Goal: Task Accomplishment & Management: Manage account settings

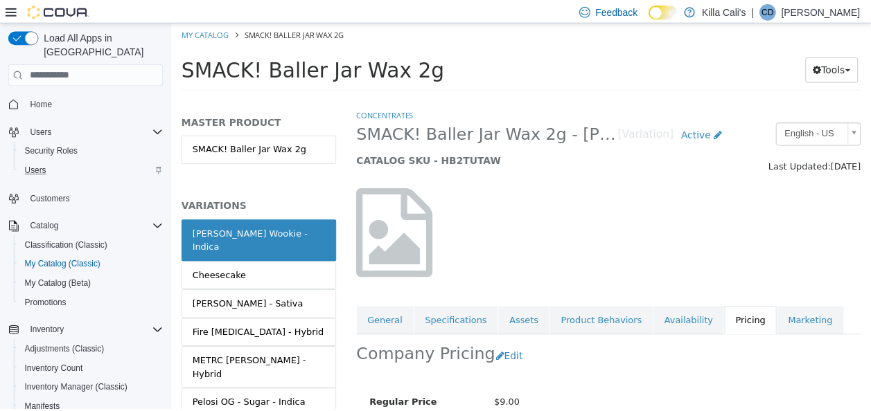
scroll to position [142, 0]
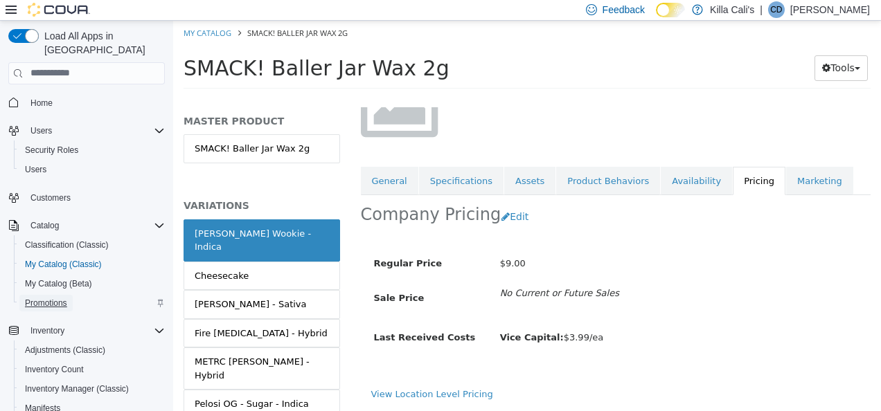
click at [55, 298] on span "Promotions" at bounding box center [46, 303] width 42 height 11
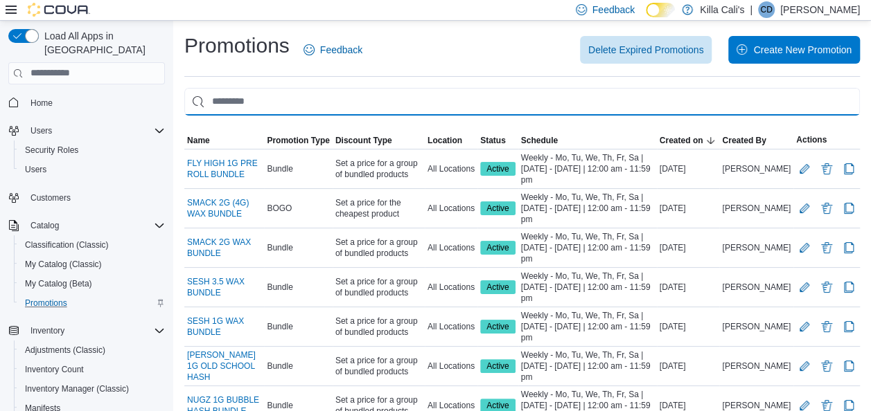
click at [232, 100] on input "This is a search bar. As you type, the results lower in the page will automatic…" at bounding box center [521, 102] width 675 height 28
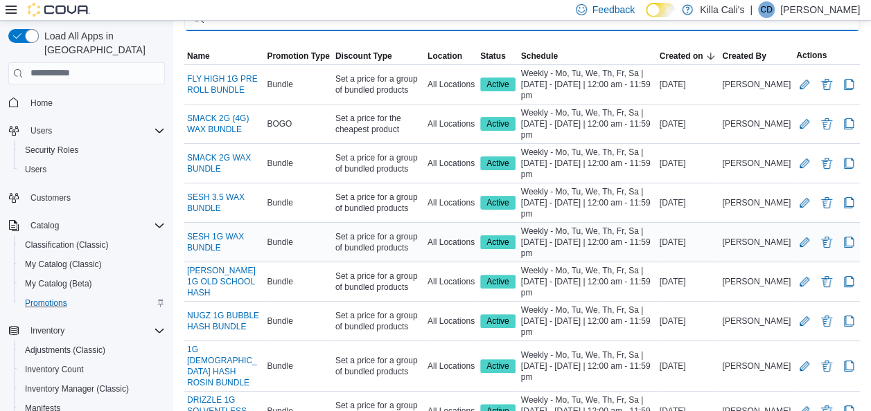
scroll to position [175, 0]
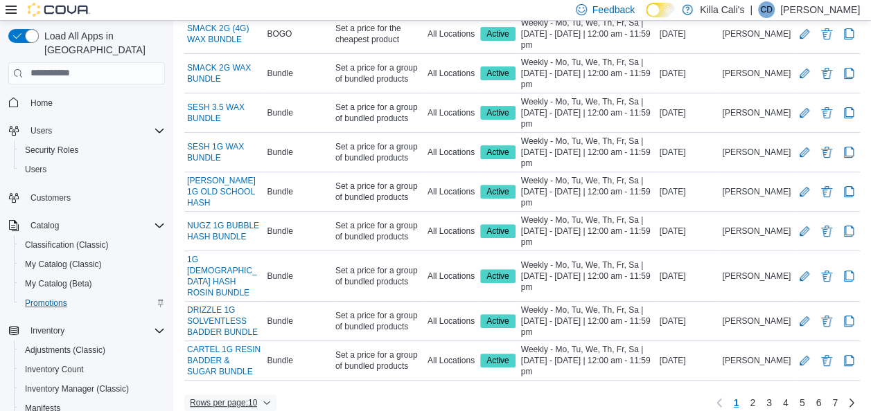
click at [269, 399] on icon "button" at bounding box center [267, 403] width 8 height 8
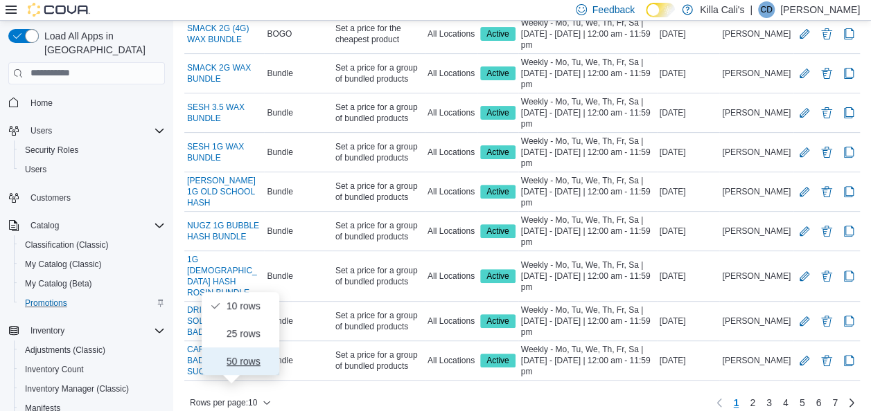
click at [258, 366] on span "50 rows" at bounding box center [249, 361] width 44 height 11
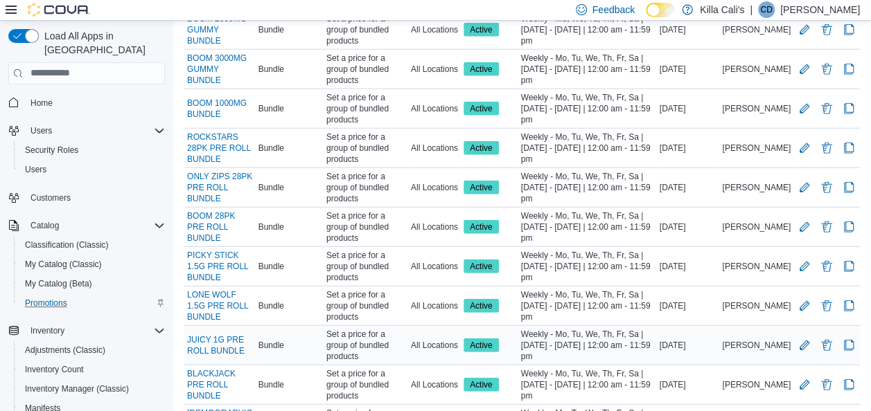
scroll to position [1744, 0]
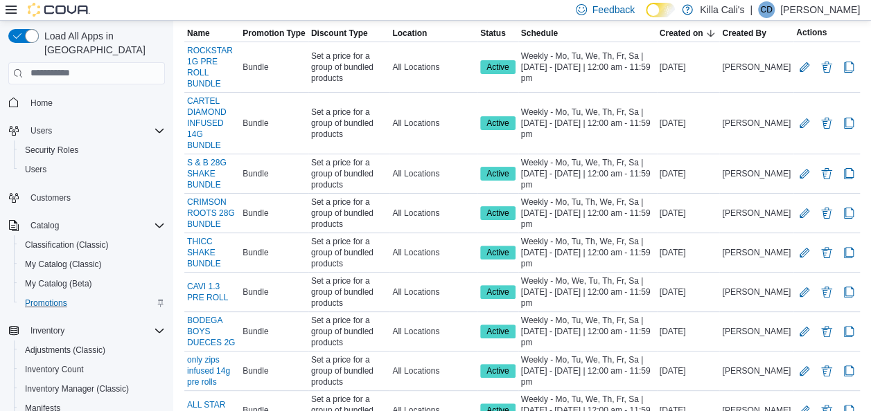
scroll to position [213, 0]
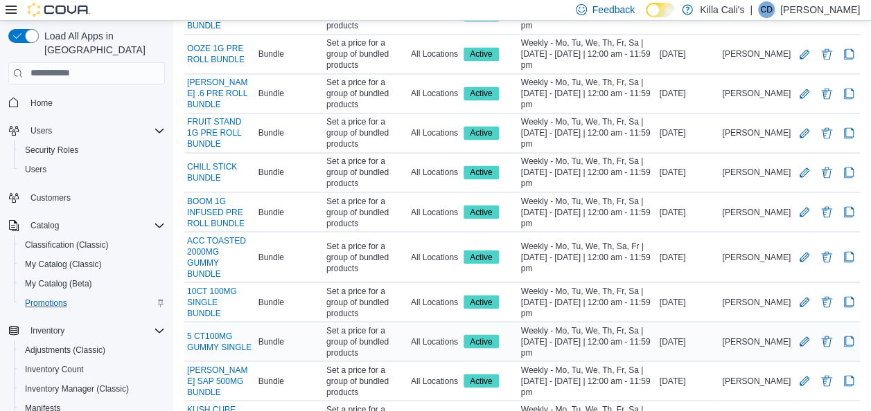
scroll to position [1139, 0]
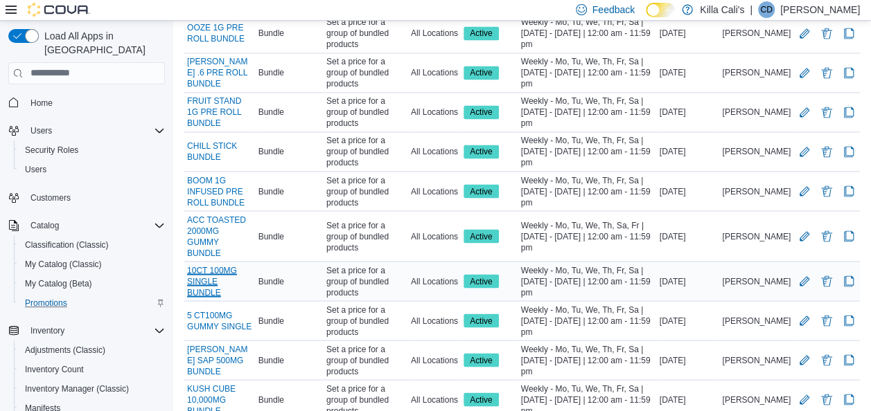
click at [232, 265] on link "10CT 100MG SINGLE BUNDLE" at bounding box center [220, 281] width 66 height 33
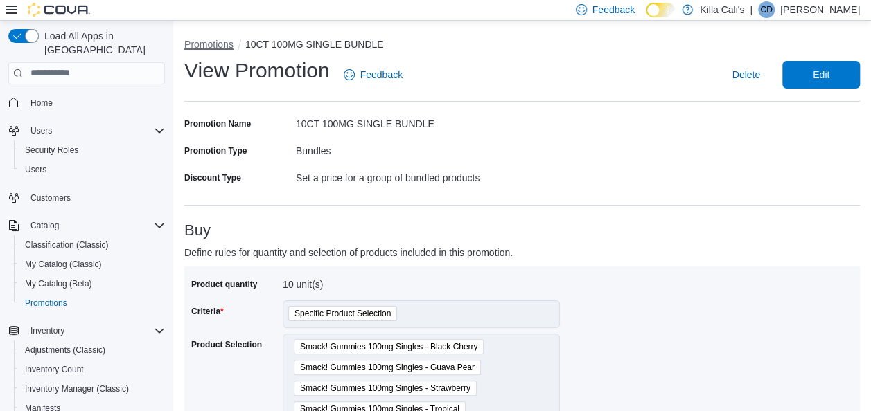
click at [218, 47] on button "Promotions" at bounding box center [208, 44] width 49 height 11
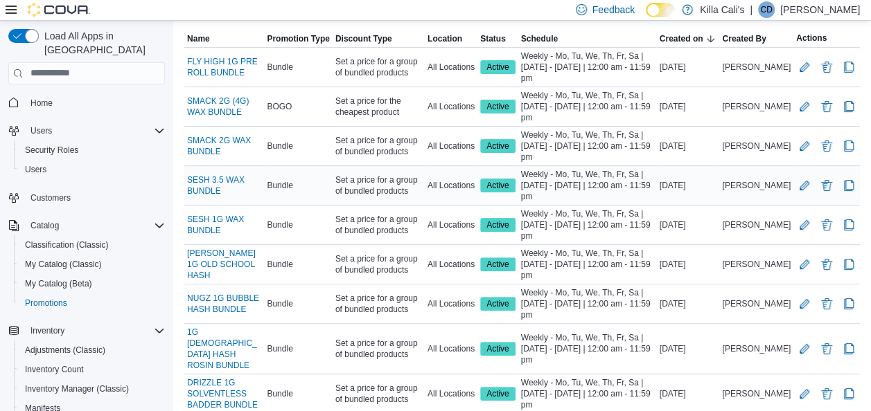
scroll to position [175, 0]
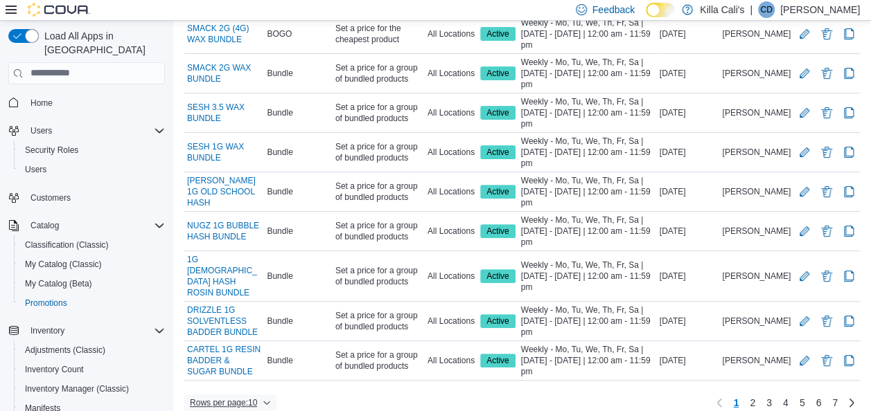
click at [271, 399] on icon "button" at bounding box center [267, 403] width 8 height 8
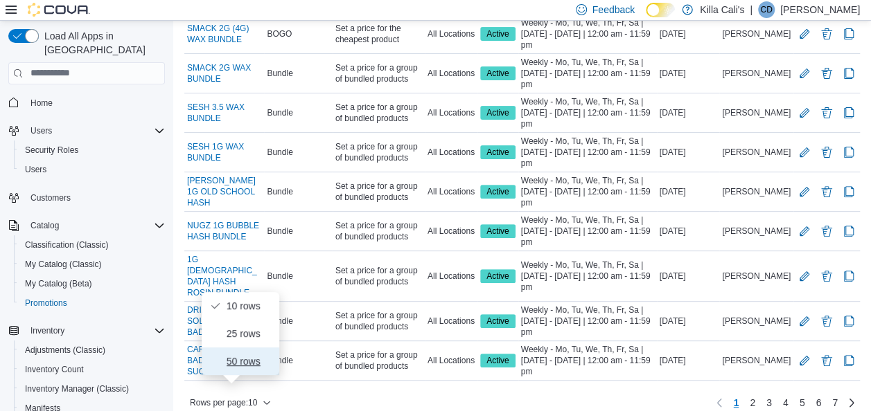
click at [248, 364] on span "50 rows" at bounding box center [249, 361] width 44 height 11
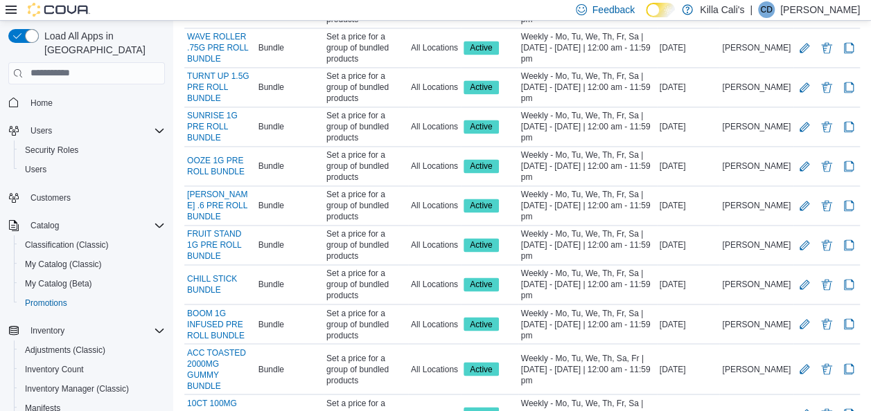
scroll to position [1075, 0]
